Goal: Navigation & Orientation: Find specific page/section

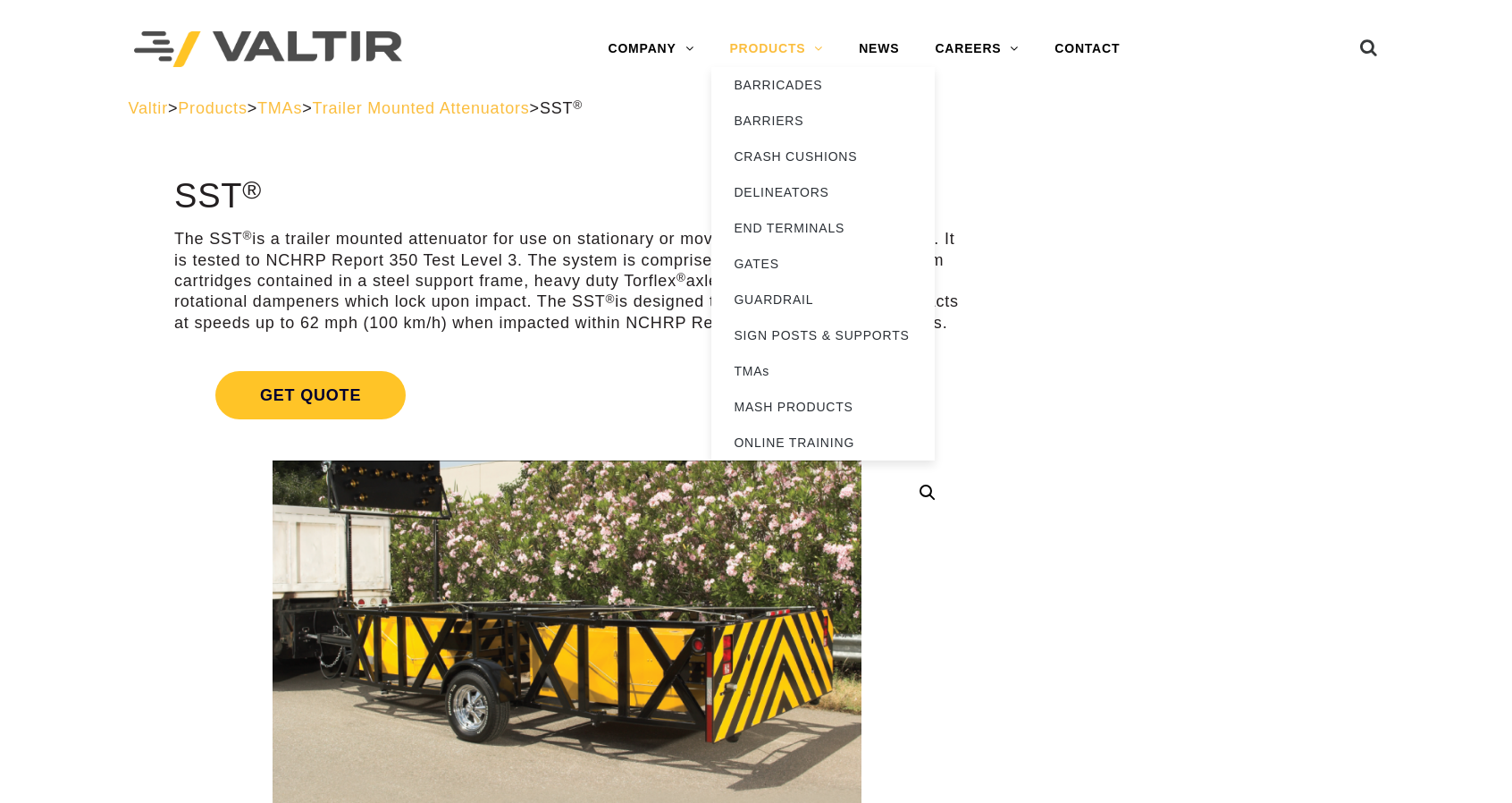
click at [788, 51] on link "PRODUCTS" at bounding box center [776, 49] width 130 height 36
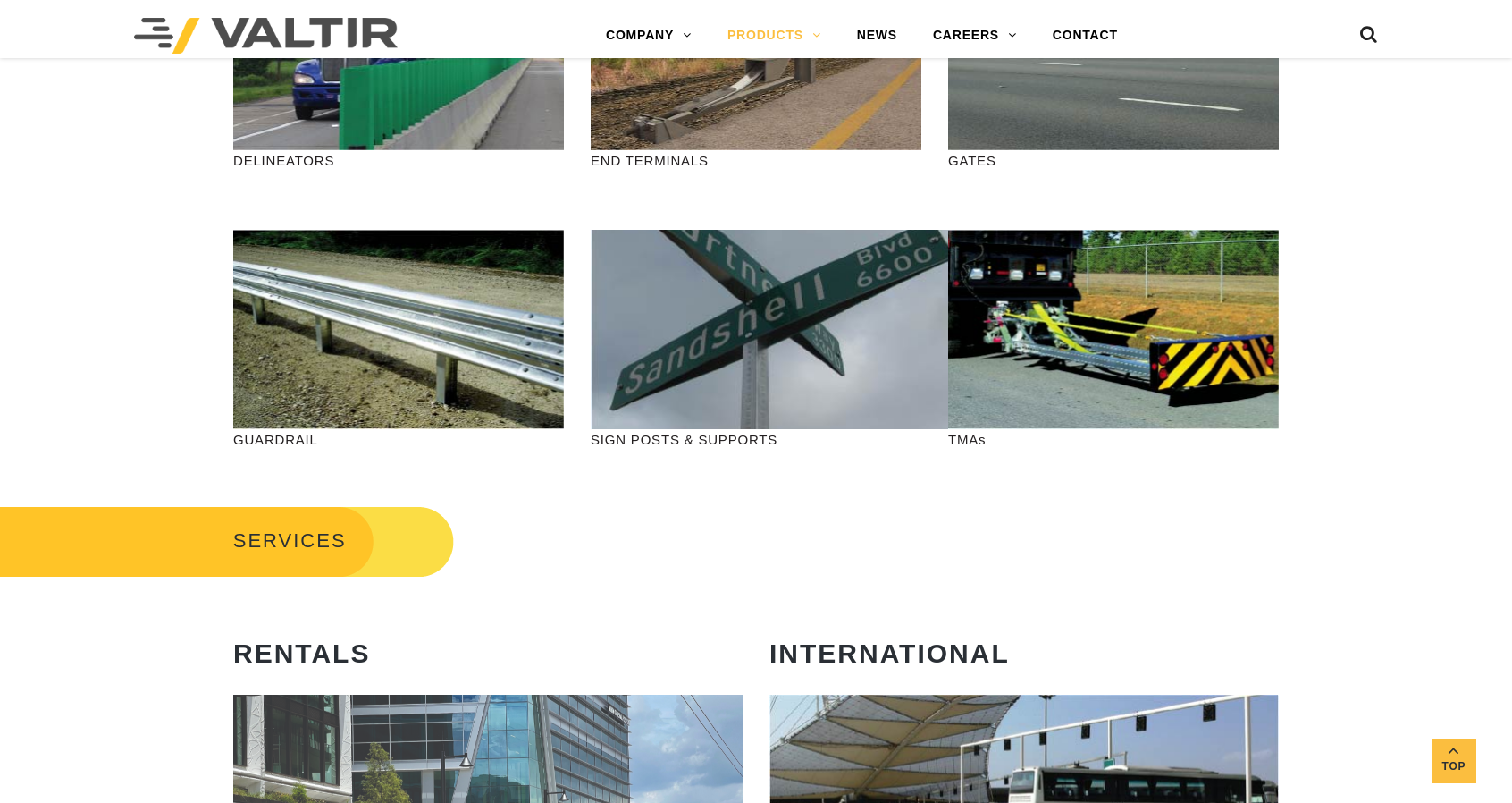
scroll to position [596, 0]
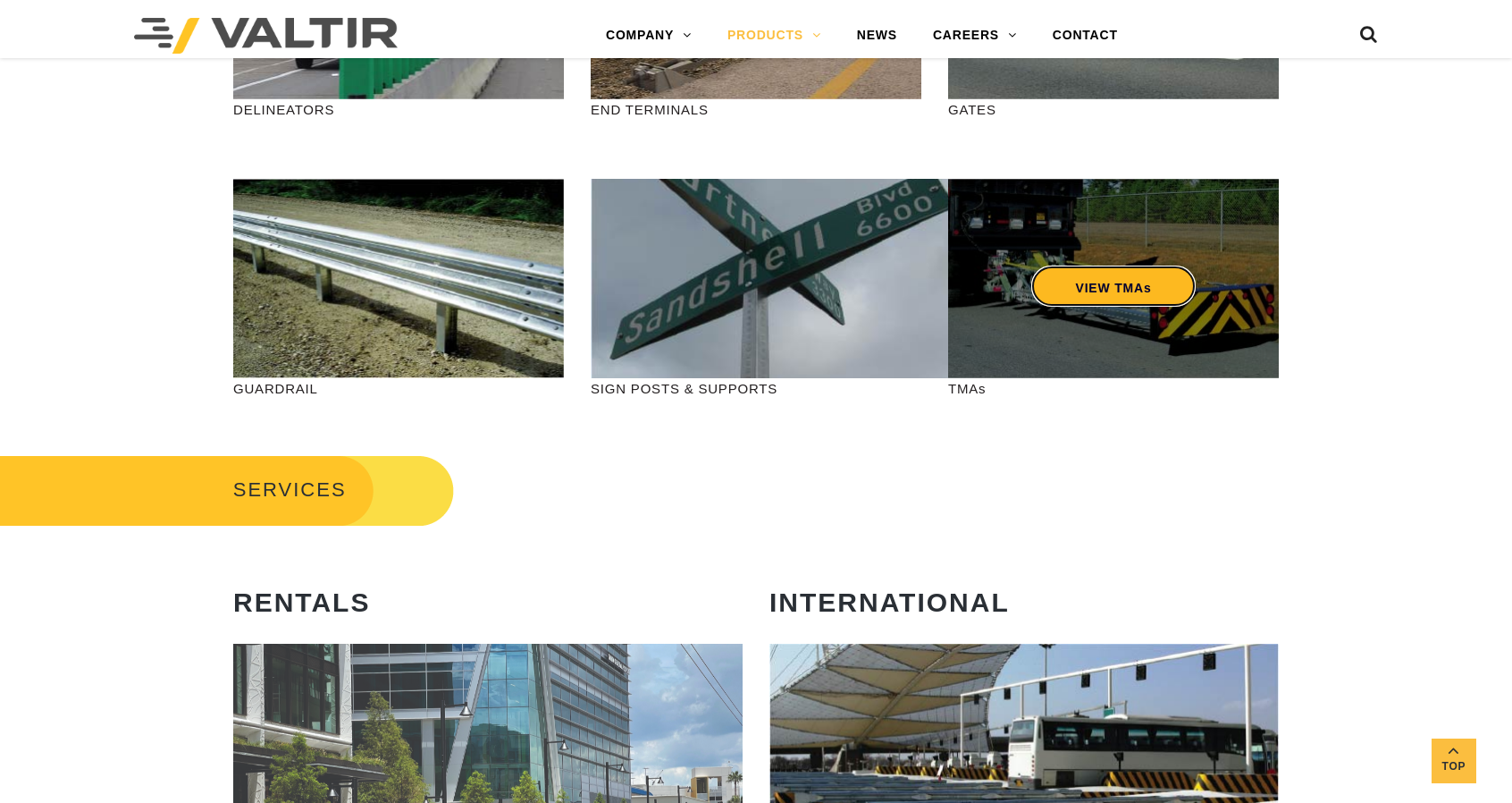
click at [1061, 298] on link "VIEW TMAs" at bounding box center [1113, 286] width 165 height 41
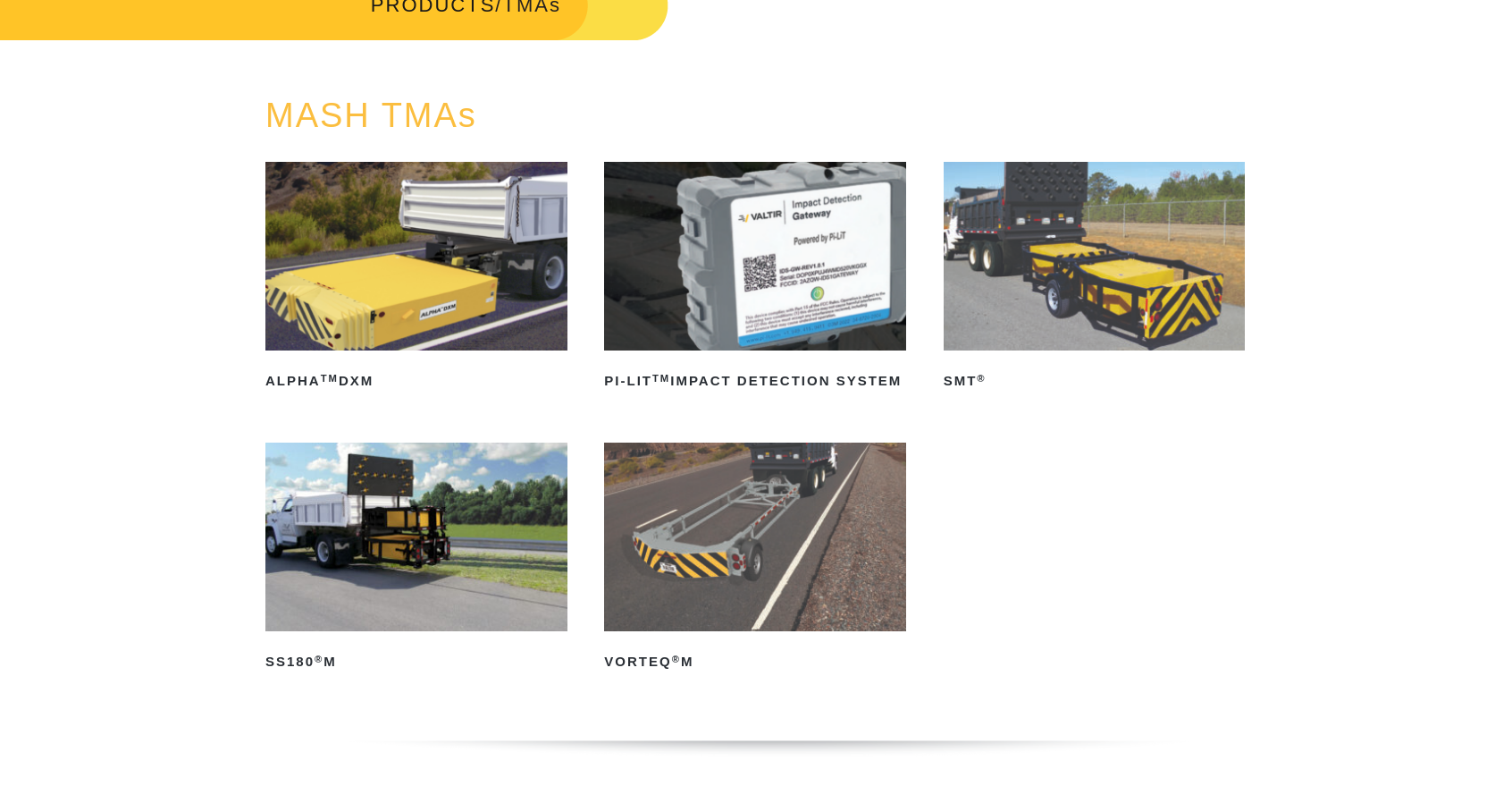
scroll to position [105, 0]
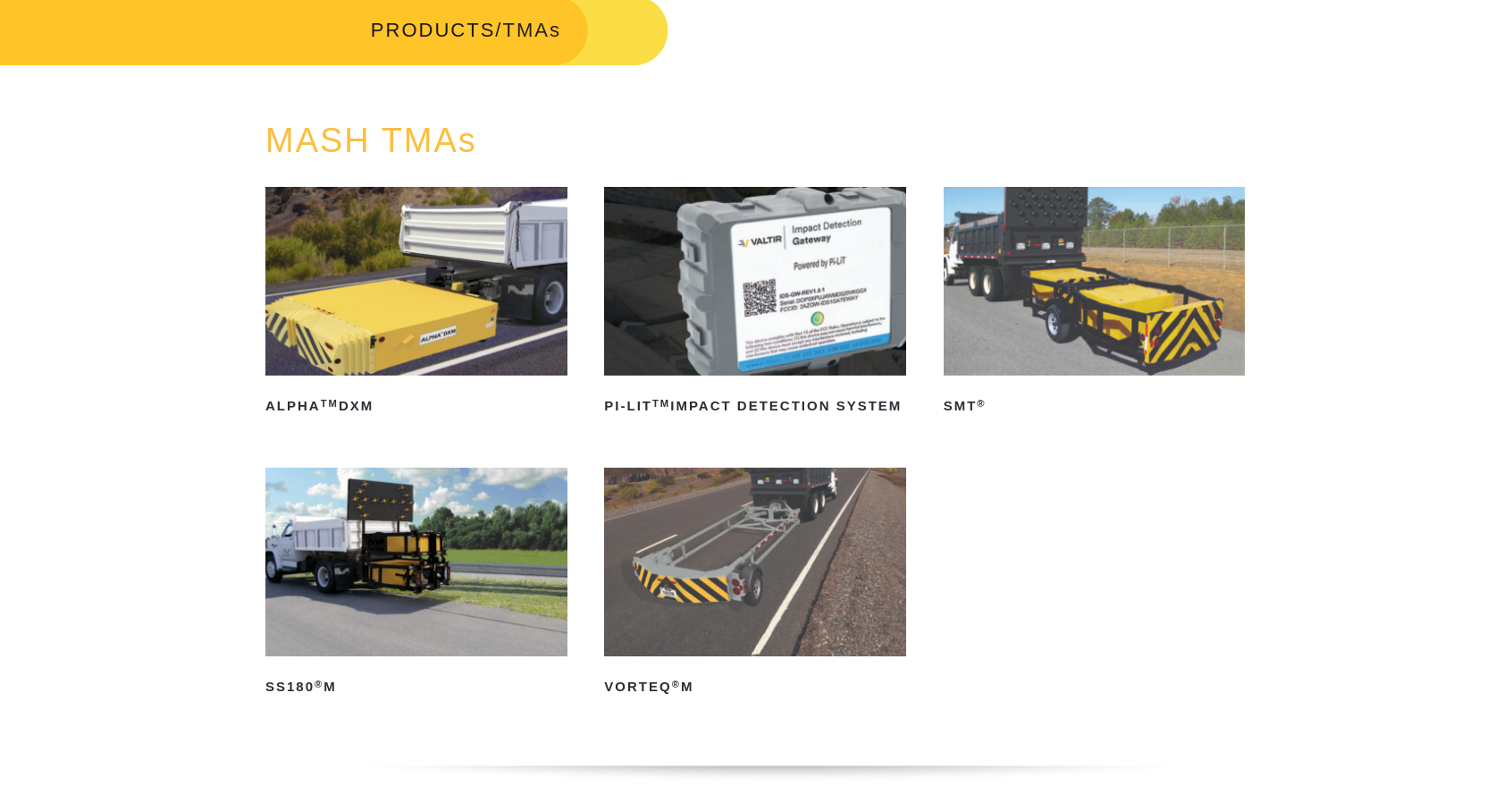
click at [983, 316] on img at bounding box center [1094, 280] width 302 height 188
